Goal: Navigation & Orientation: Find specific page/section

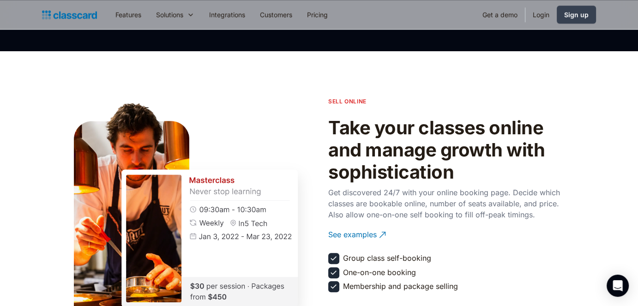
scroll to position [786, 0]
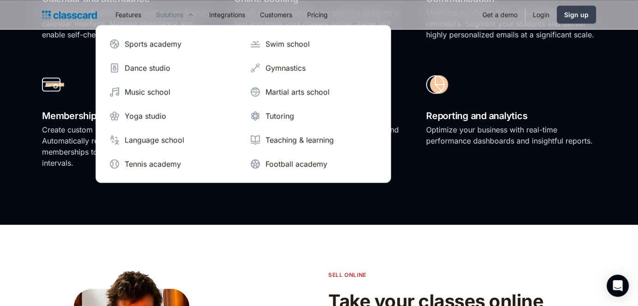
click at [188, 18] on icon at bounding box center [190, 14] width 7 height 9
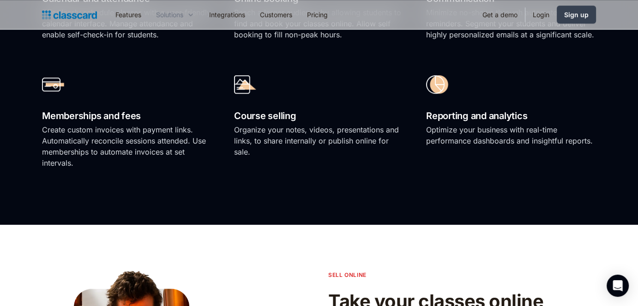
click at [188, 18] on icon at bounding box center [190, 14] width 7 height 9
click at [241, 15] on link "Integrations" at bounding box center [227, 14] width 51 height 21
